Goal: Information Seeking & Learning: Learn about a topic

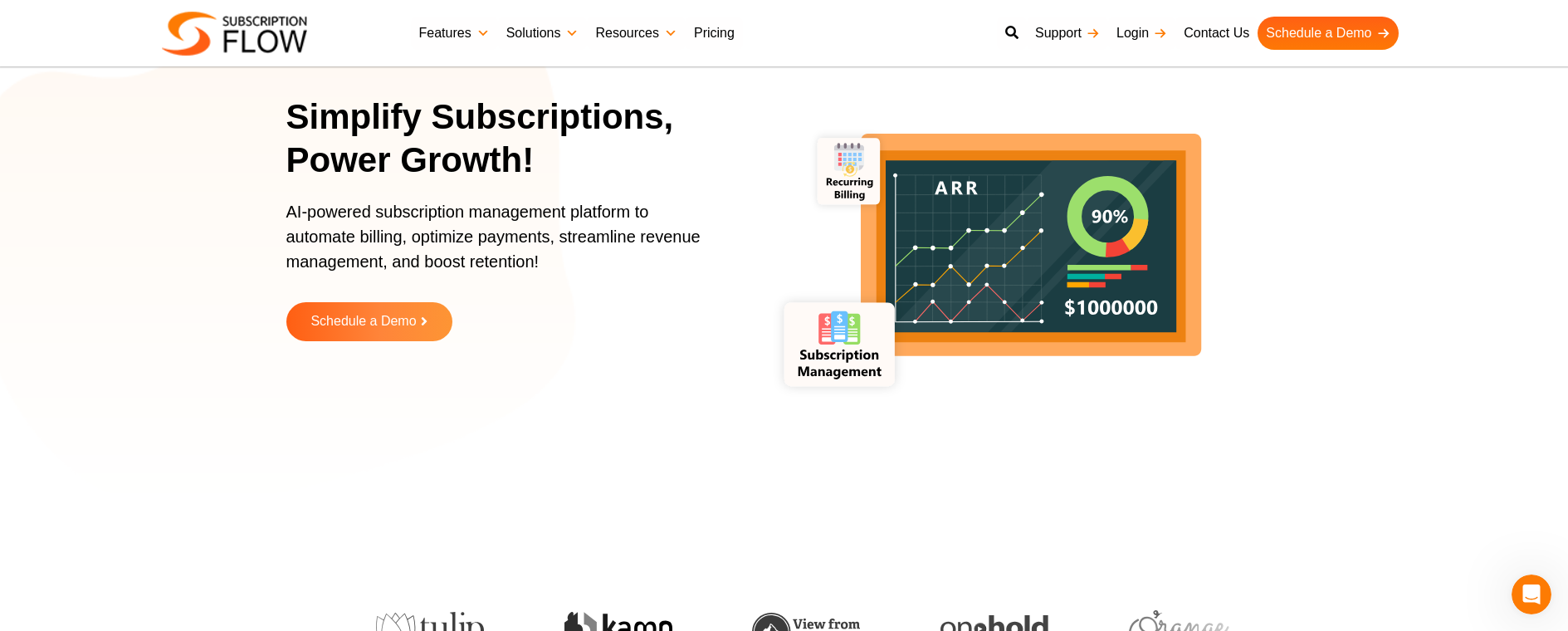
scroll to position [81, 0]
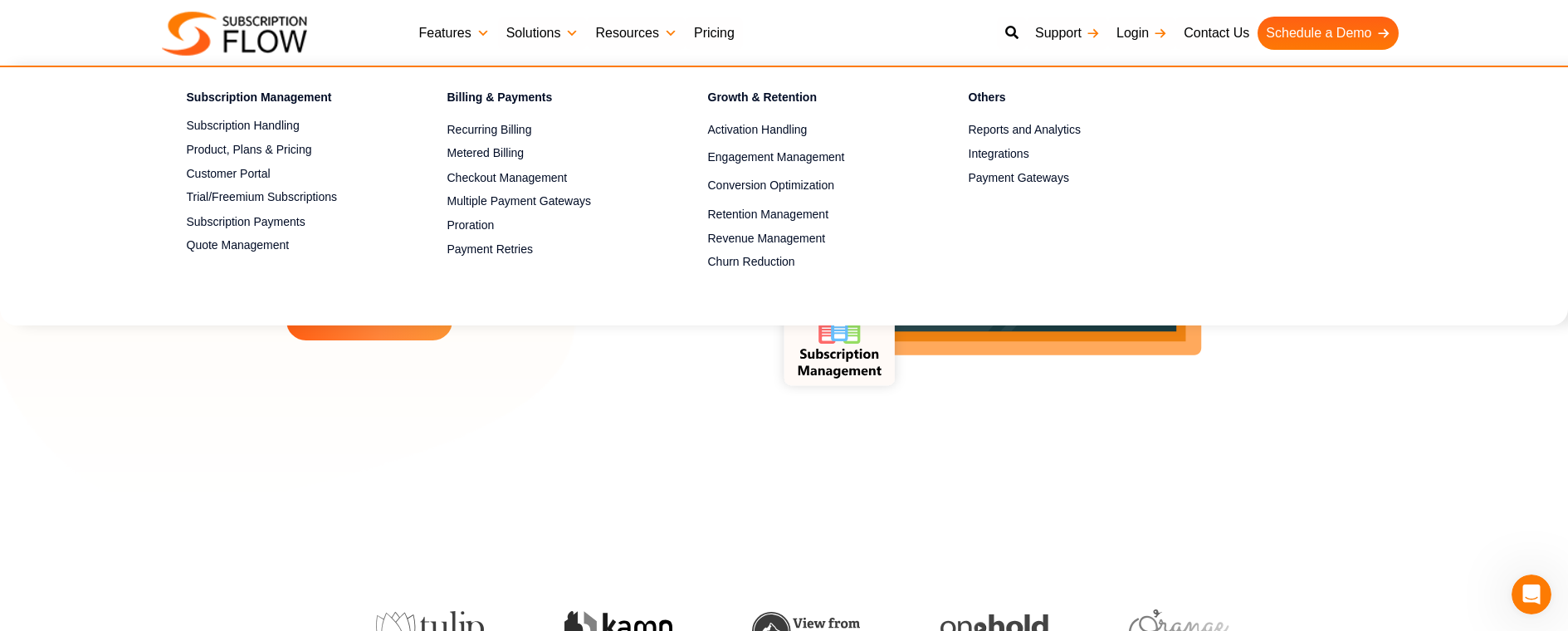
click at [459, 37] on link "Features" at bounding box center [454, 33] width 87 height 34
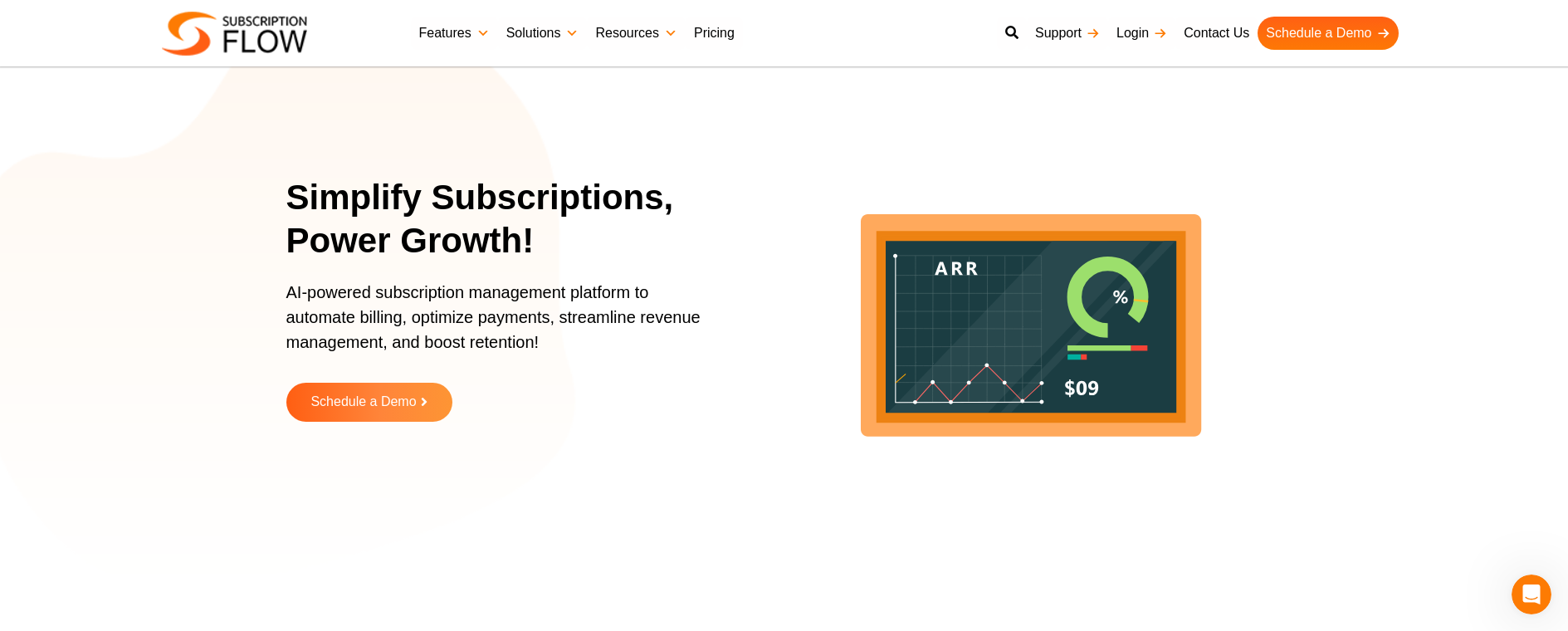
click at [613, 369] on p "AI-powered subscription management platform to automate billing, optimize payme…" at bounding box center [502, 325] width 432 height 91
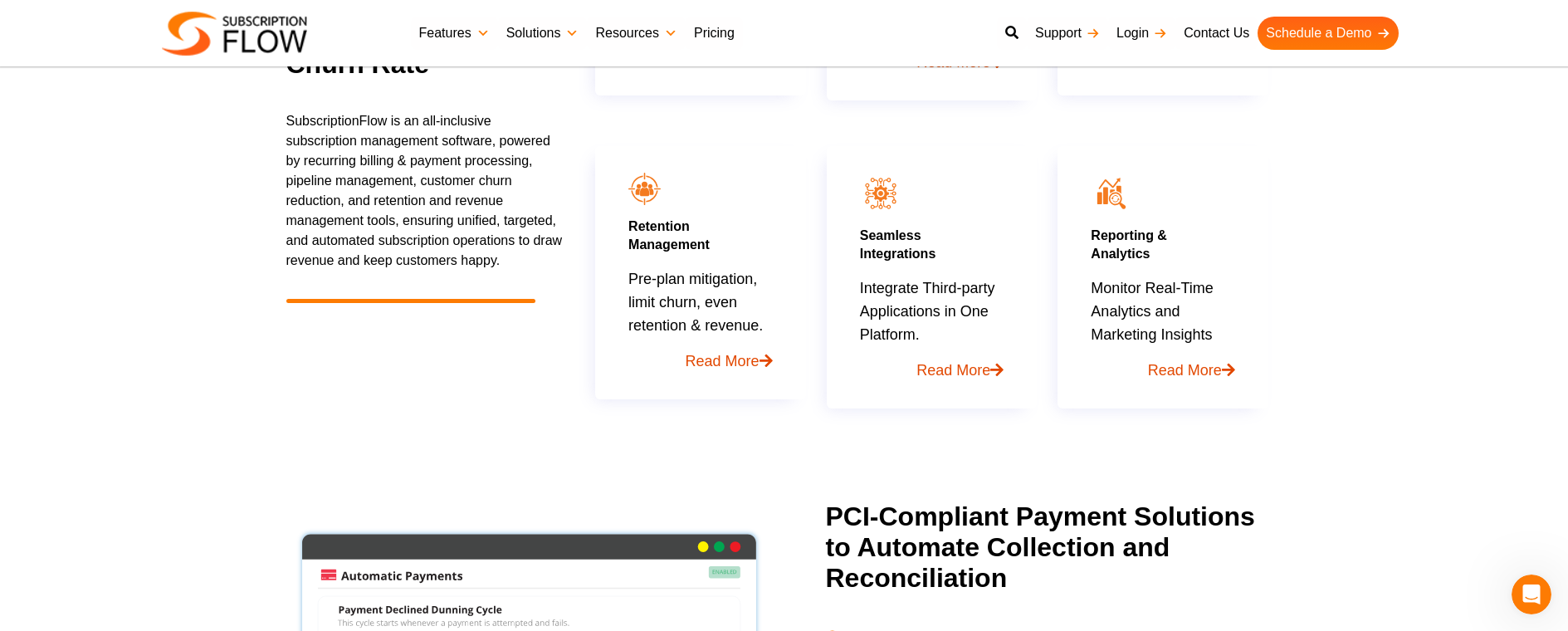
scroll to position [1078, 0]
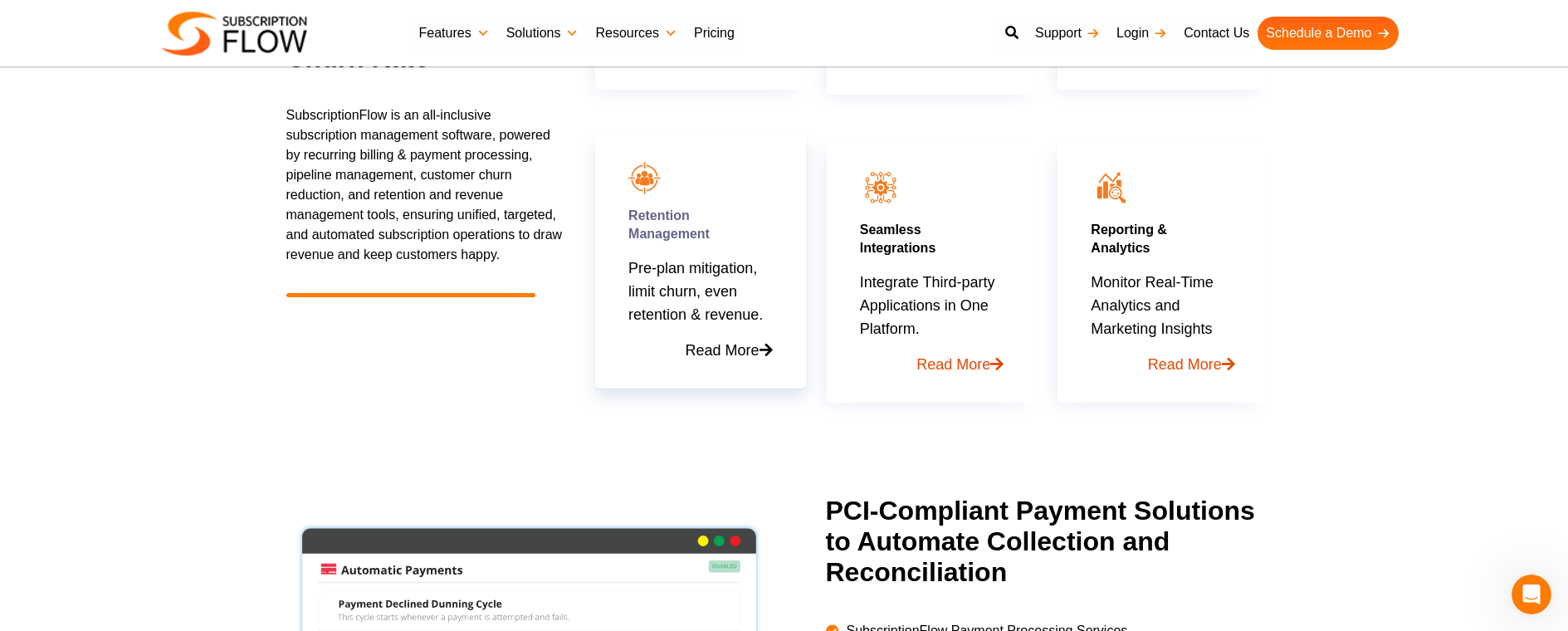
click at [757, 348] on link "Read More" at bounding box center [700, 343] width 144 height 35
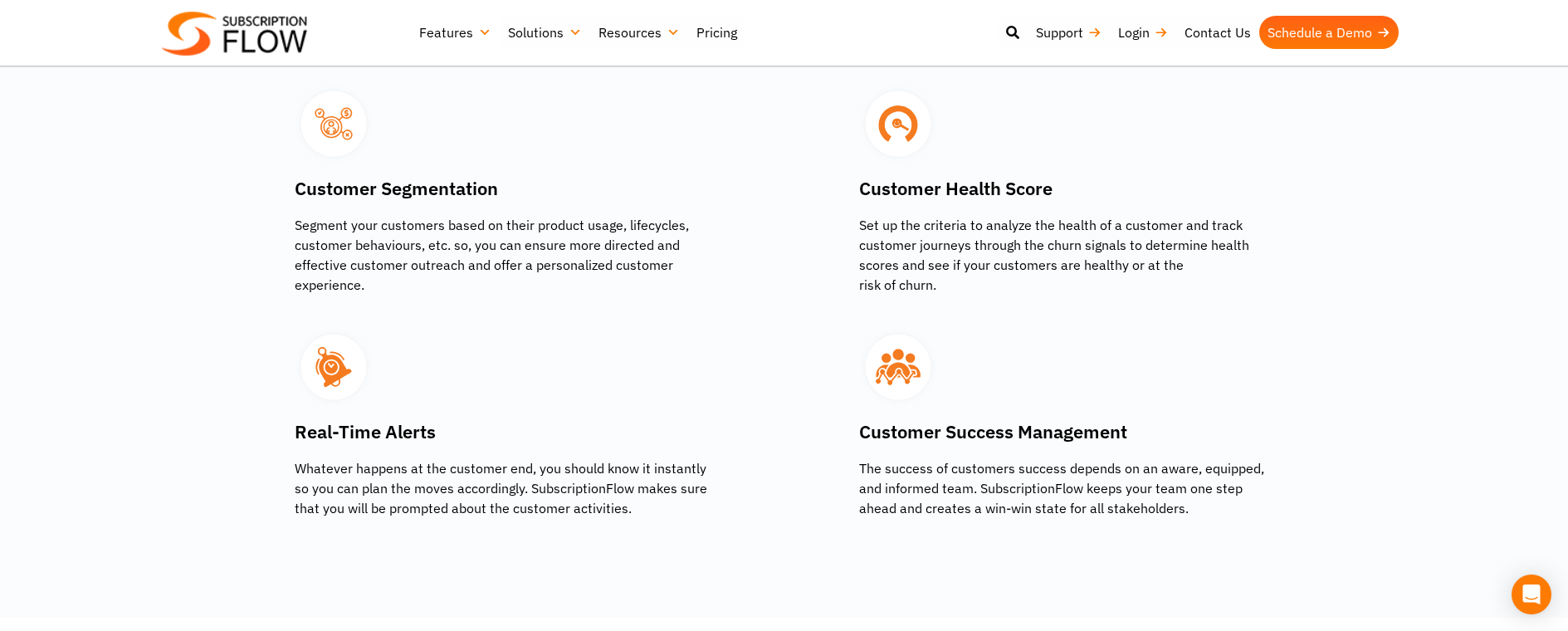
scroll to position [2356, 0]
